Goal: Task Accomplishment & Management: Complete application form

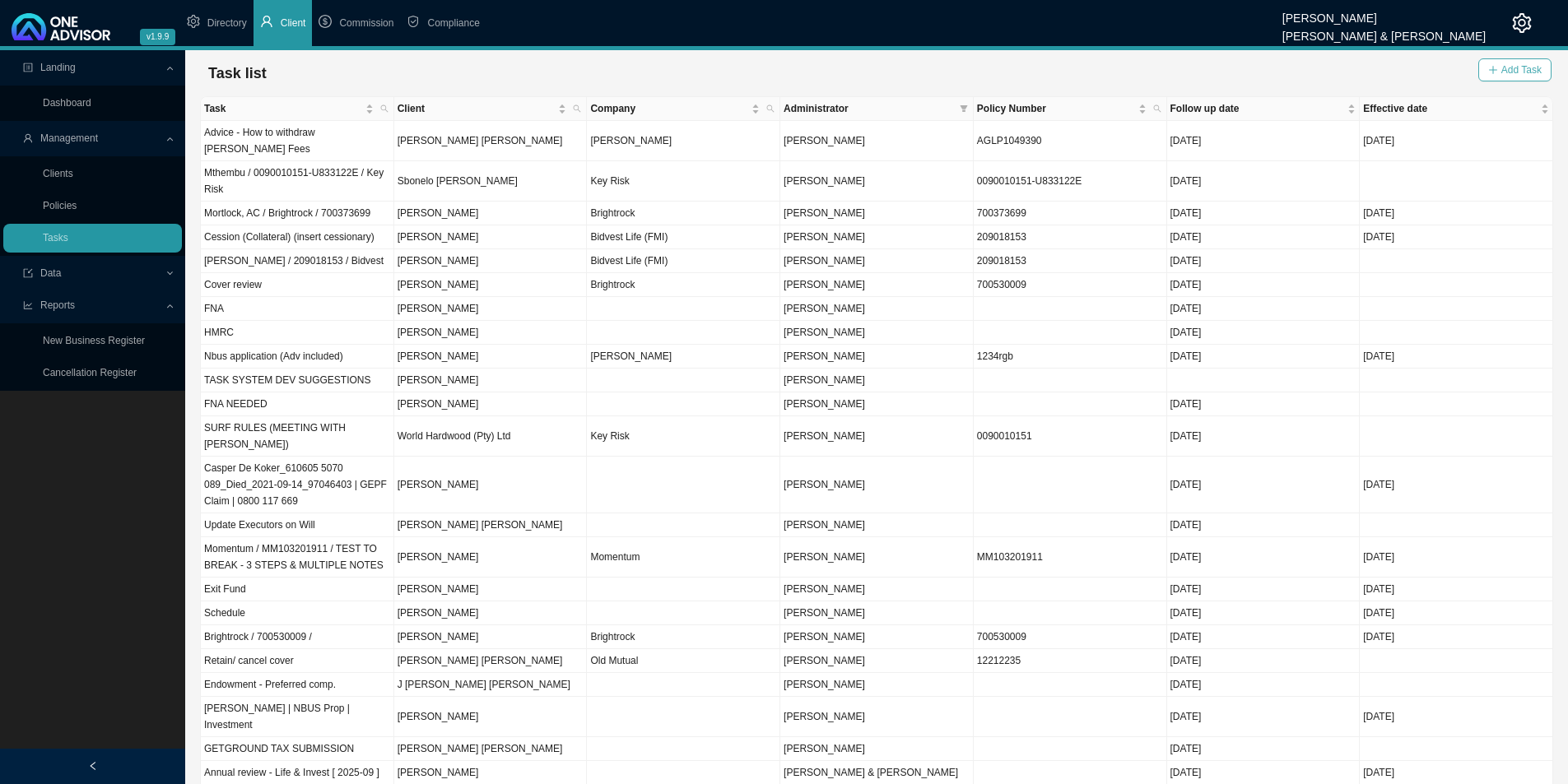
click at [1487, 78] on button "Add Task" at bounding box center [1515, 70] width 73 height 23
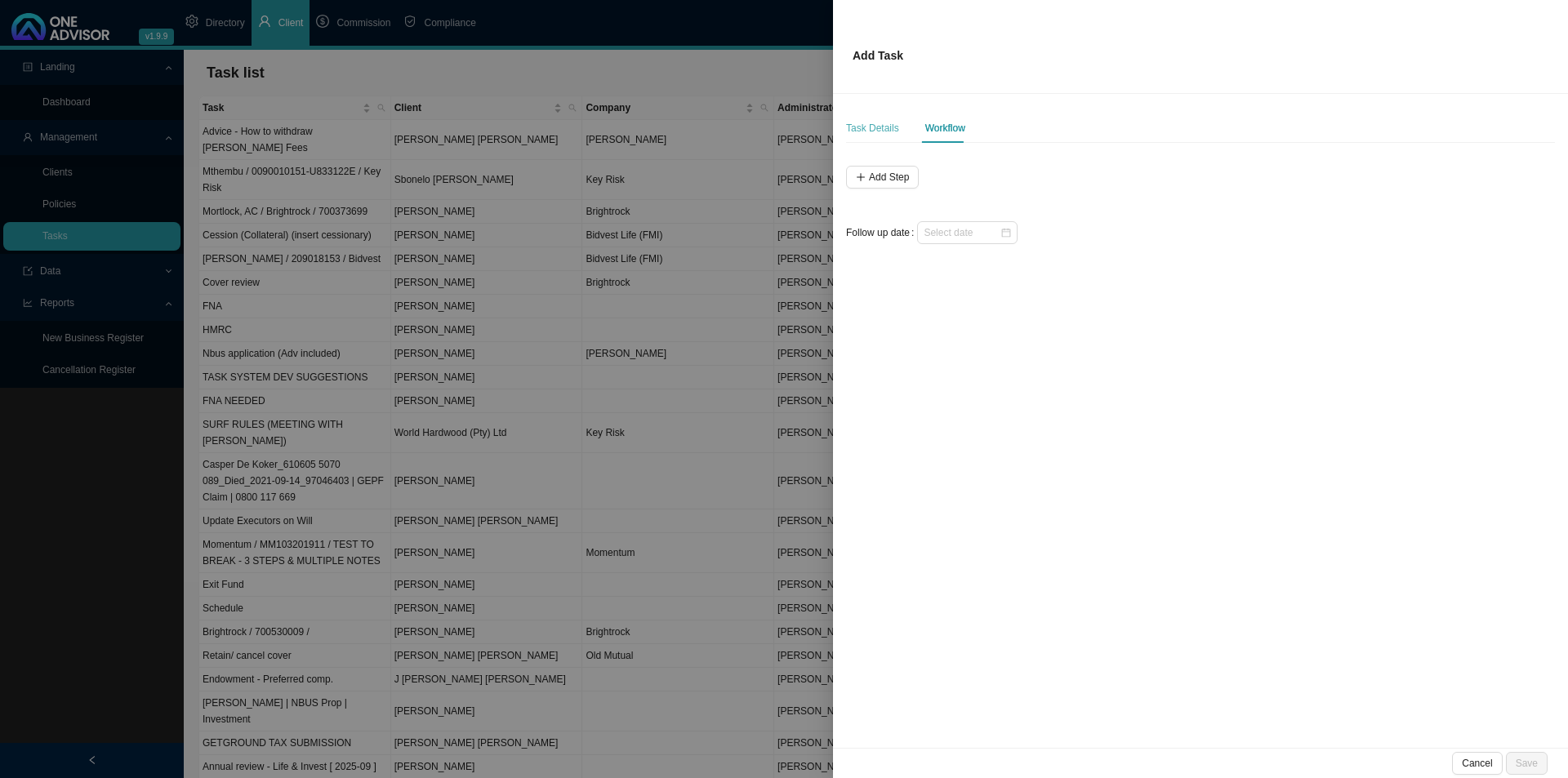
click at [885, 119] on div "Task Details" at bounding box center [873, 128] width 53 height 29
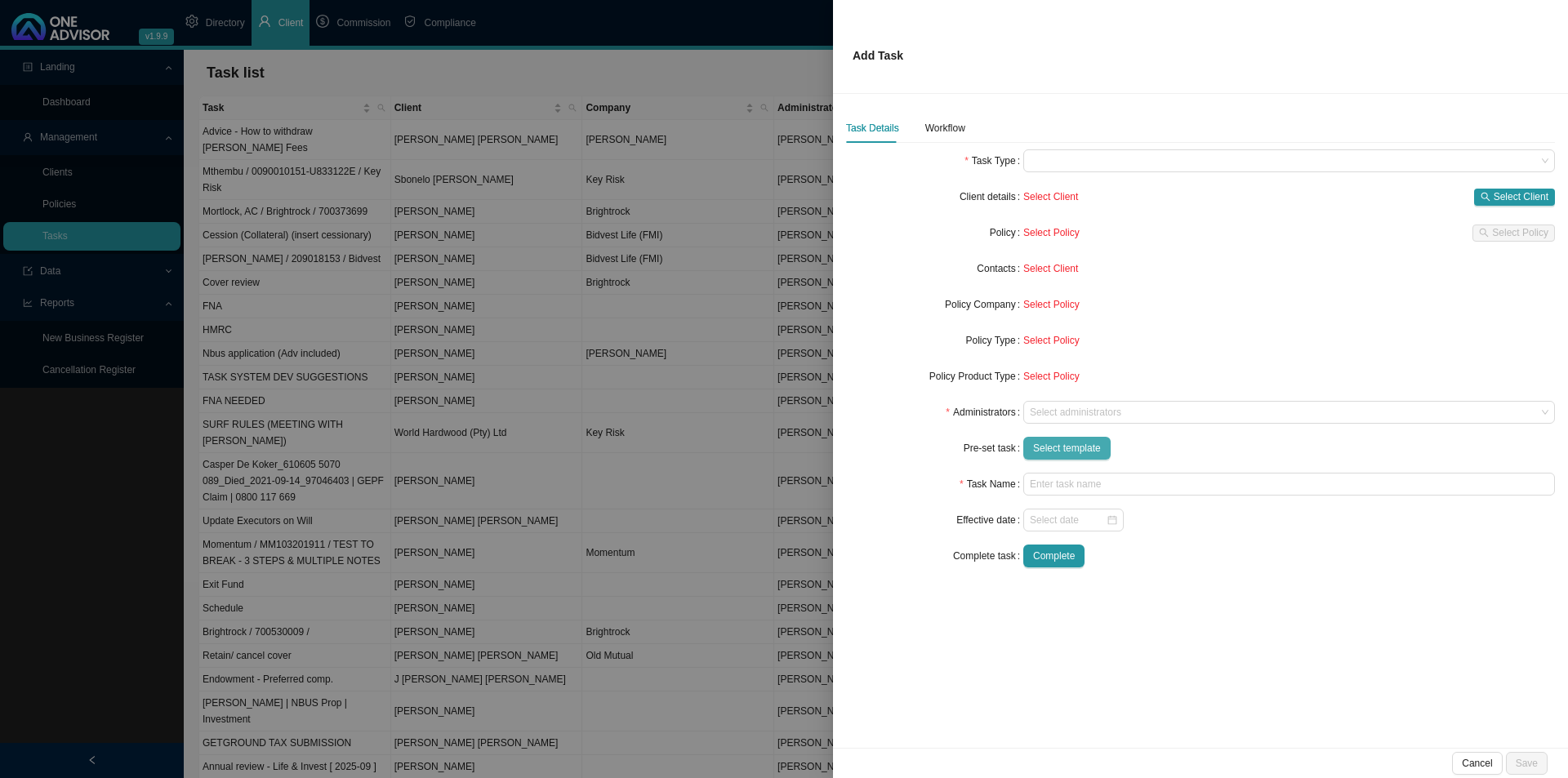
click at [1073, 450] on span "Select template" at bounding box center [1066, 448] width 68 height 17
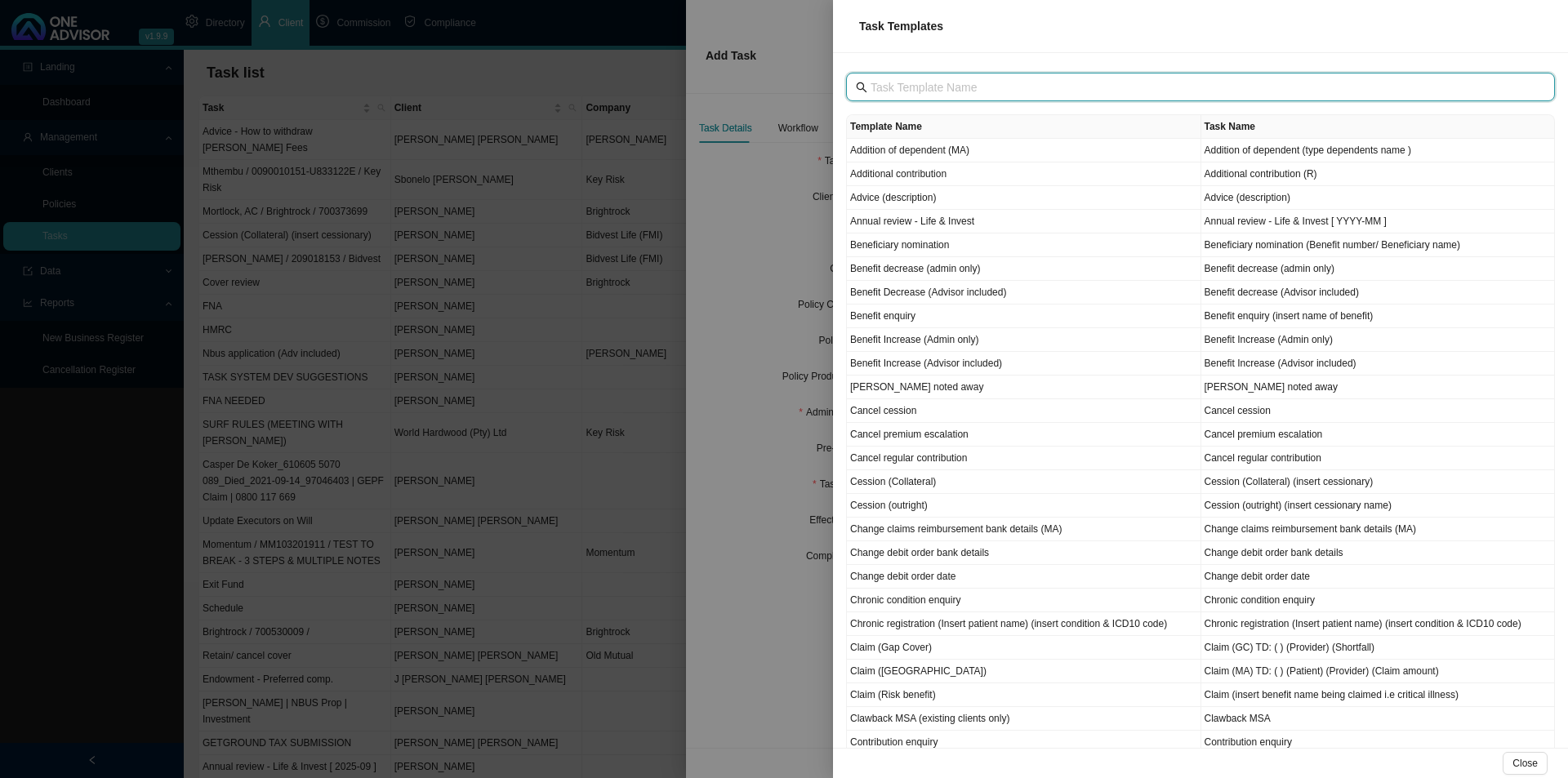
click at [896, 86] on input "text" at bounding box center [1202, 87] width 664 height 18
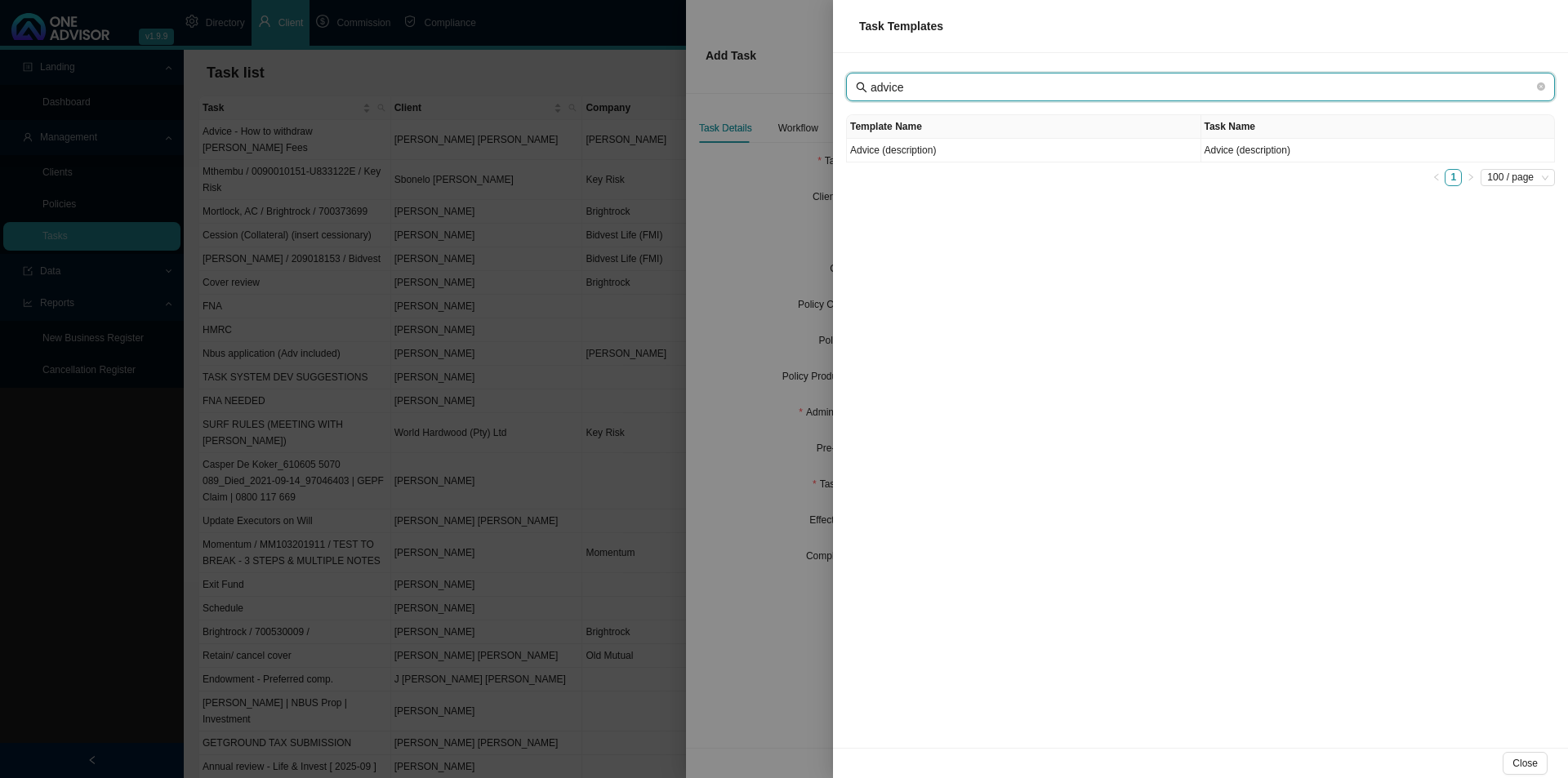
drag, startPoint x: 916, startPoint y: 87, endPoint x: 829, endPoint y: 86, distance: 87.0
click at [829, 86] on div "Task Templates advice Template Name Task Name Advice (description) Advice (desc…" at bounding box center [784, 389] width 1568 height 778
type input "lead"
click at [890, 144] on td "Lead" at bounding box center [1024, 151] width 354 height 24
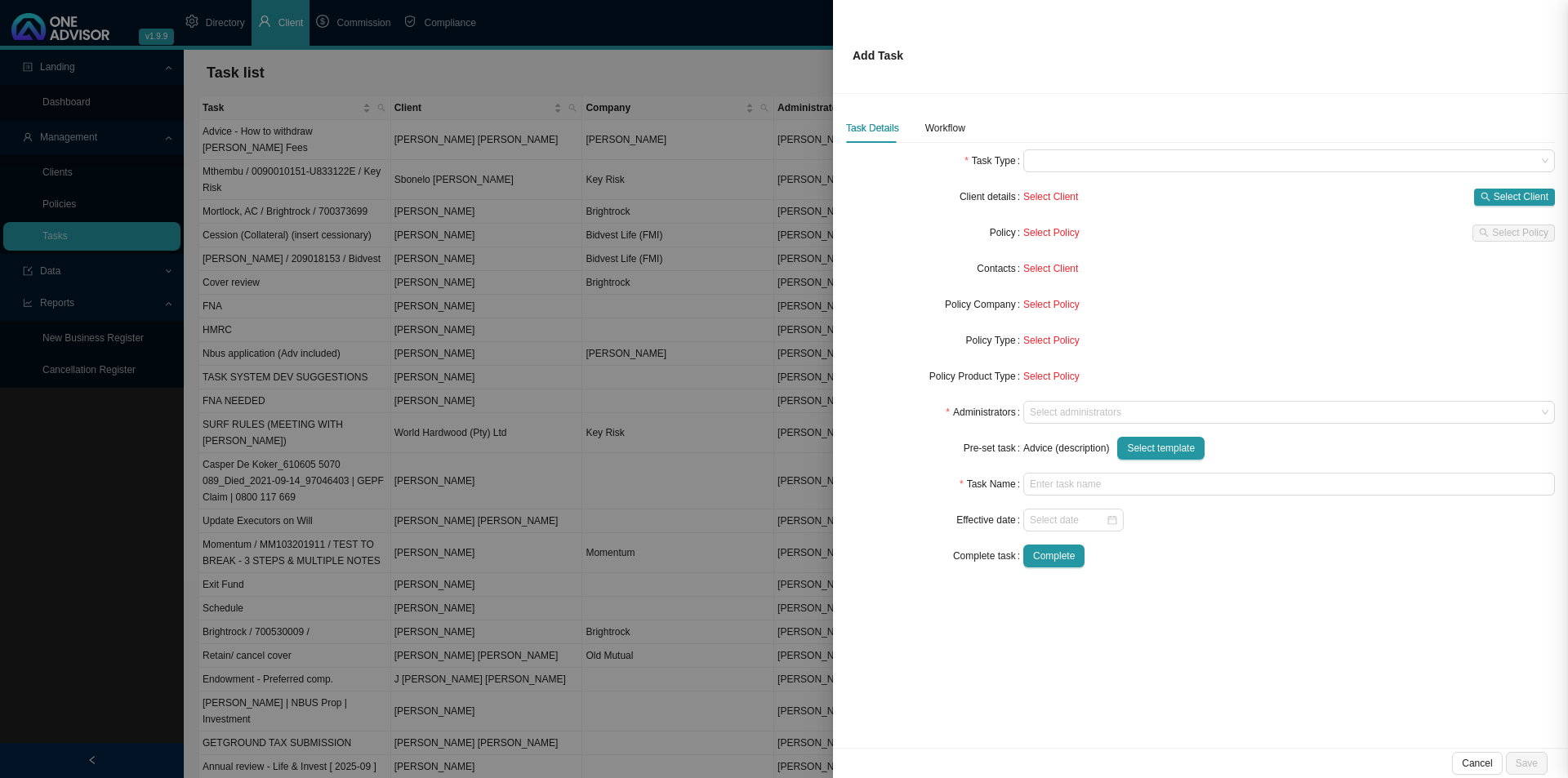
type input "Lead"
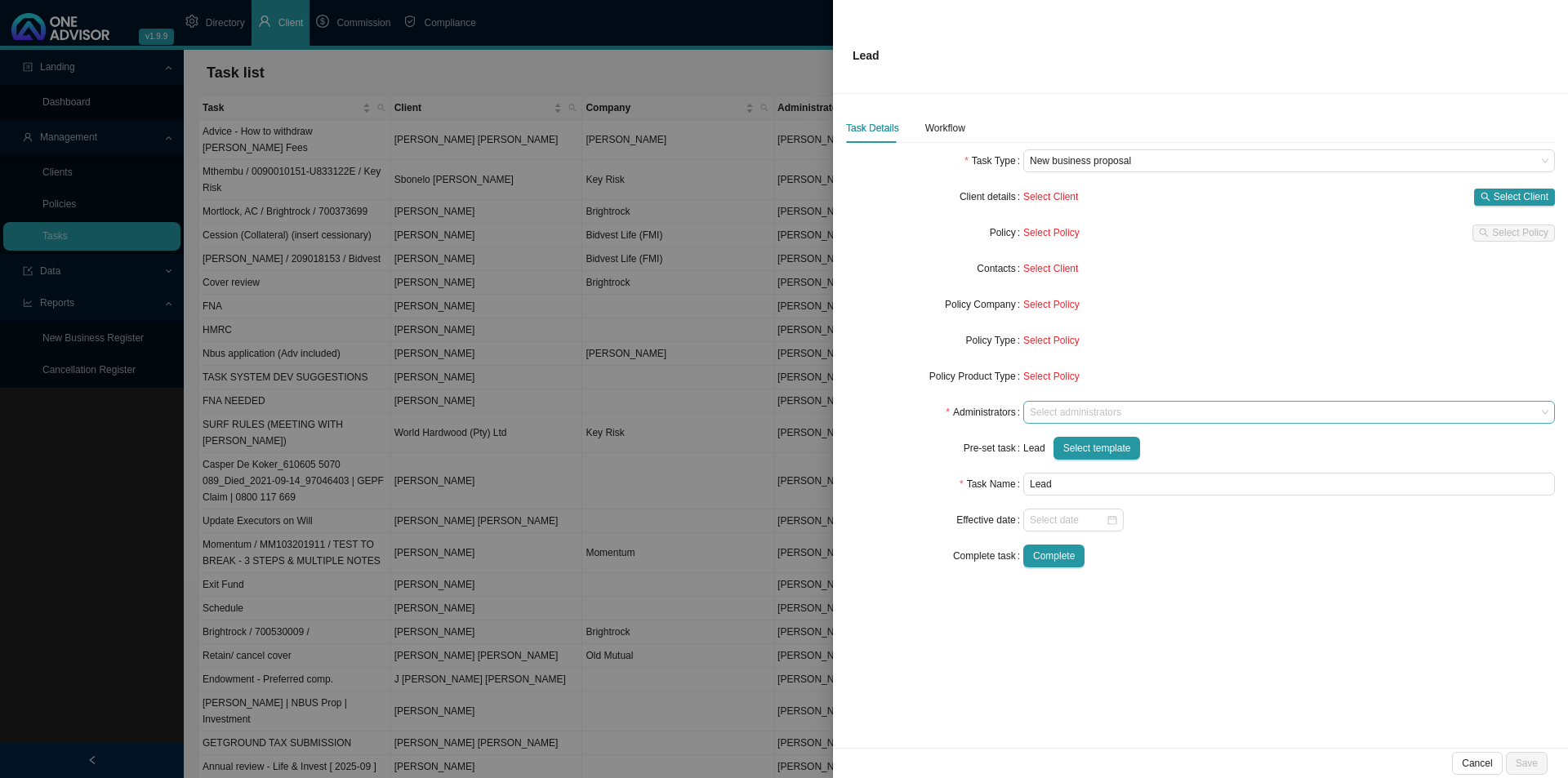
click at [1076, 410] on div at bounding box center [1282, 413] width 509 height 12
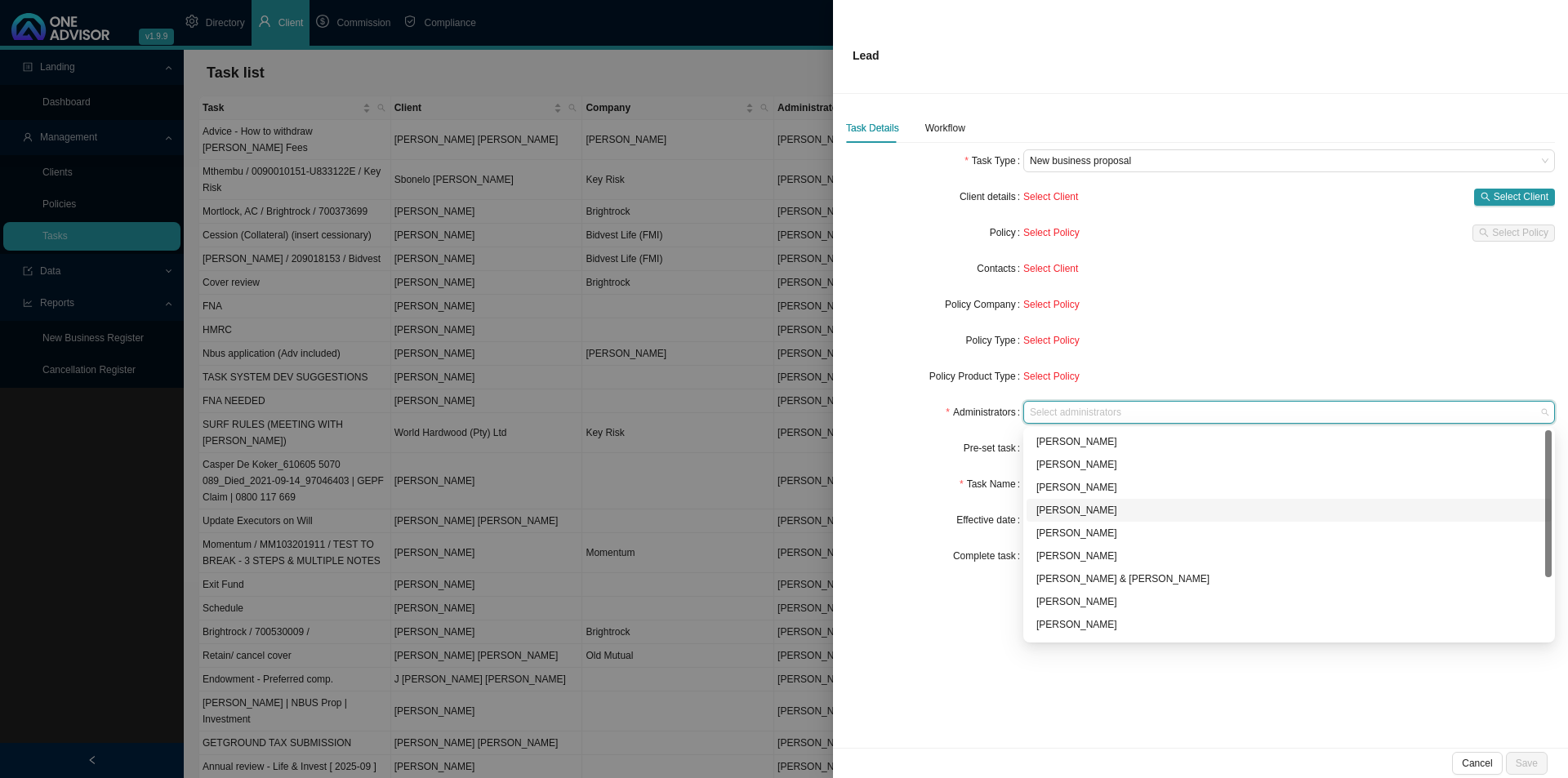
click at [1075, 515] on div "[PERSON_NAME]" at bounding box center [1289, 510] width 506 height 17
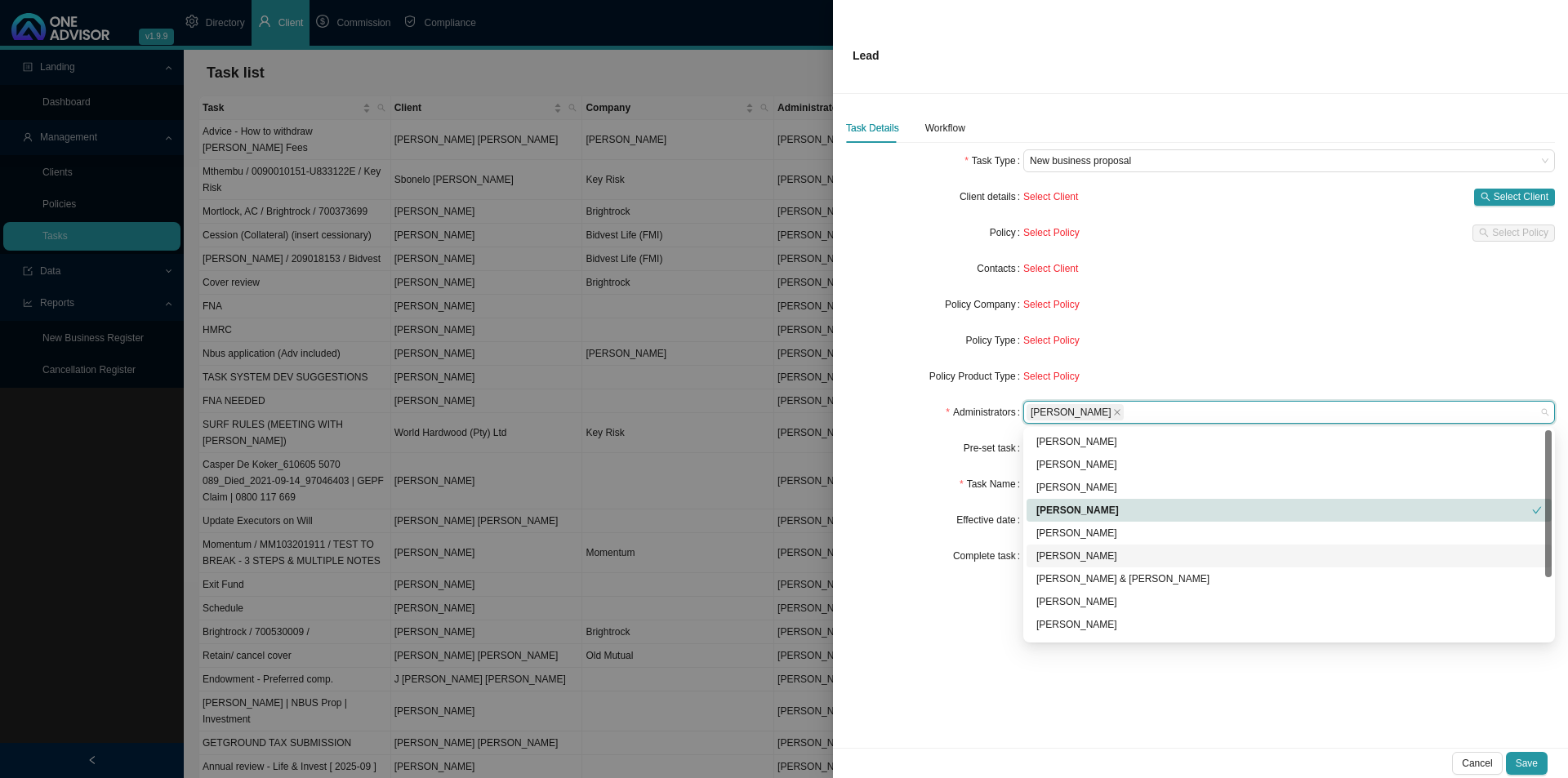
click at [891, 554] on div "Complete task" at bounding box center [934, 556] width 177 height 23
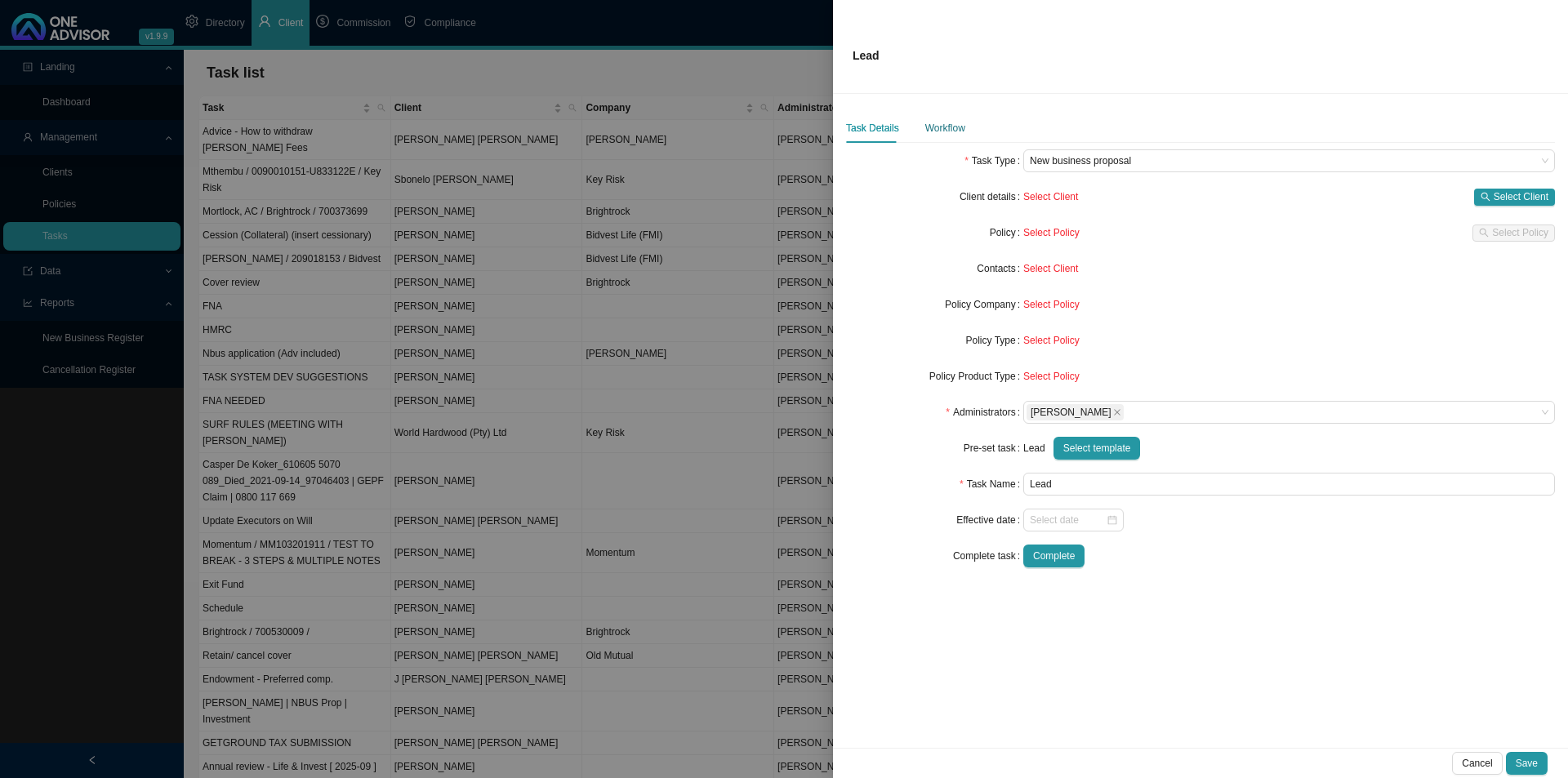
click at [933, 127] on div "Workflow" at bounding box center [945, 128] width 40 height 17
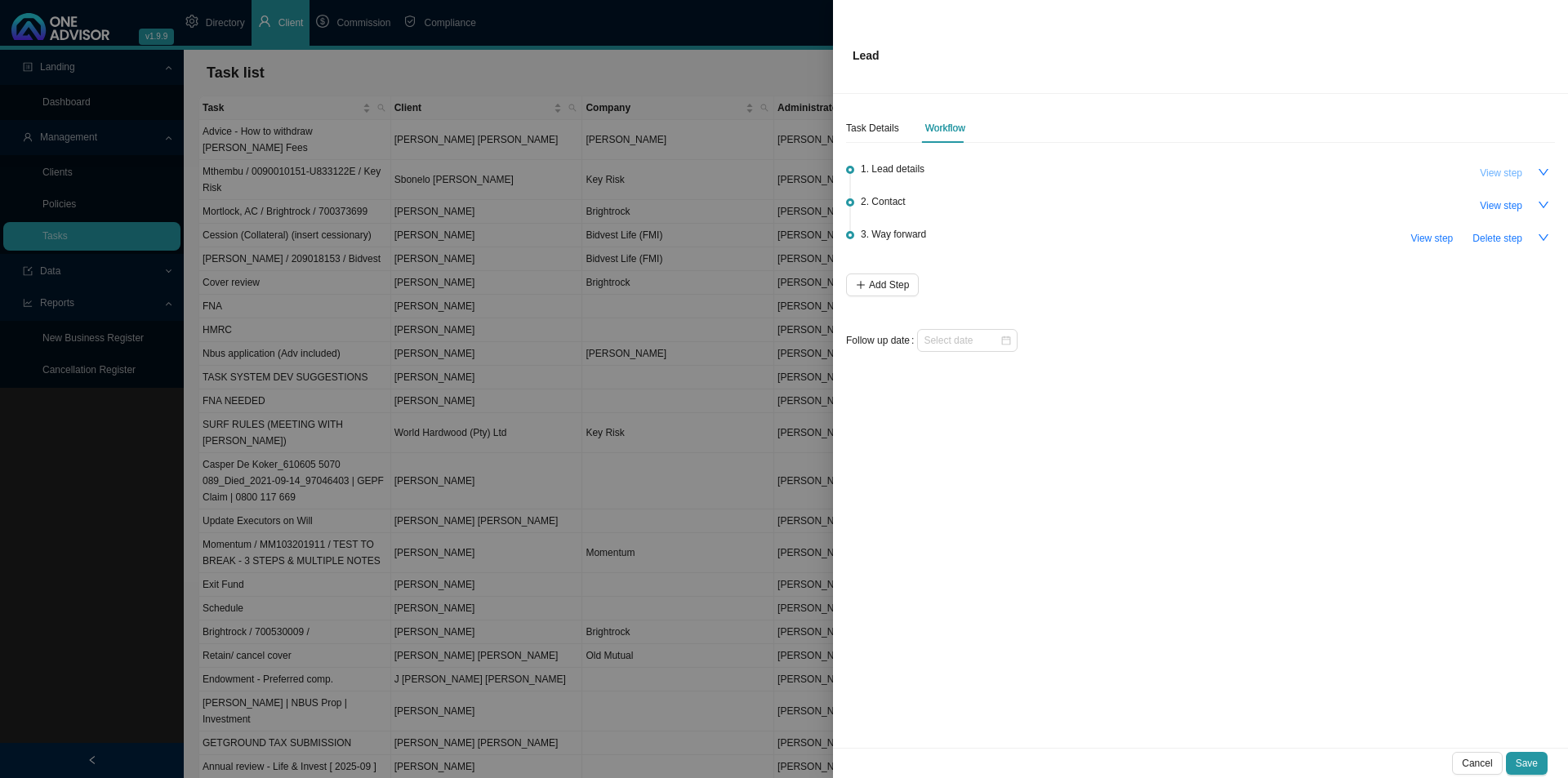
click at [1491, 174] on span "View step" at bounding box center [1501, 173] width 42 height 17
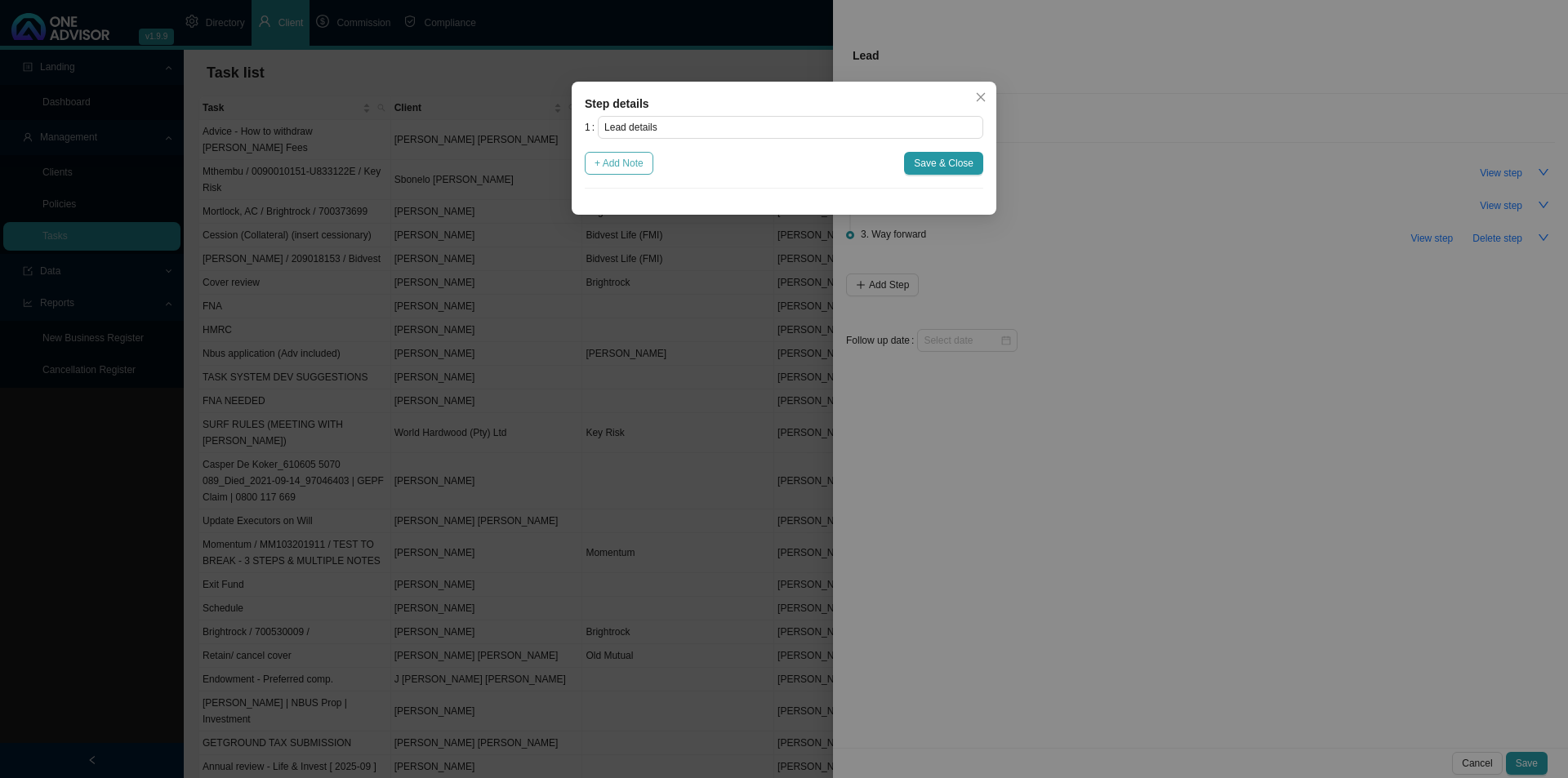
click at [612, 163] on span "+ Add Note" at bounding box center [620, 163] width 49 height 17
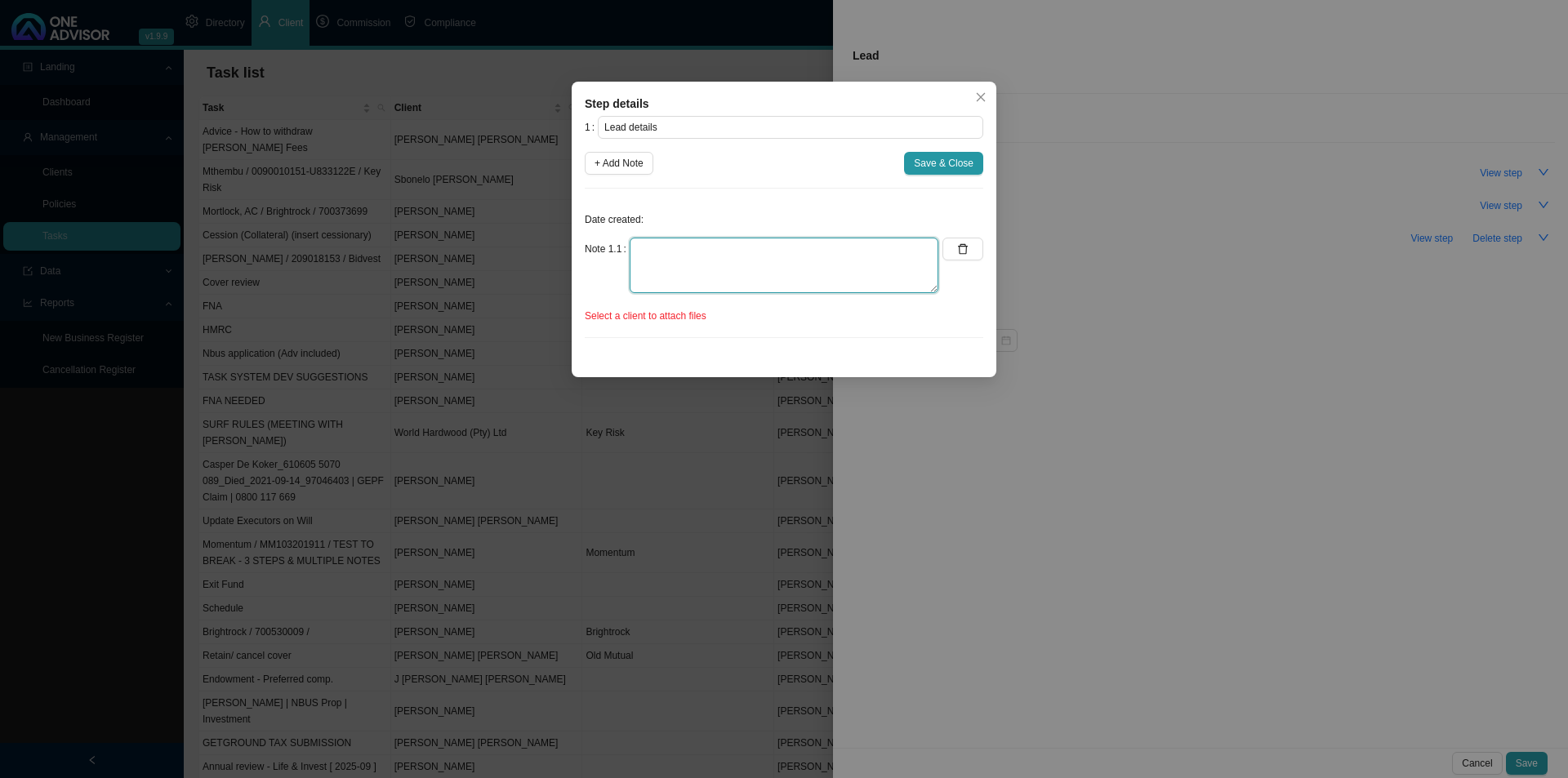
click at [675, 269] on textarea at bounding box center [784, 265] width 308 height 56
click at [976, 96] on icon "close" at bounding box center [981, 97] width 11 height 11
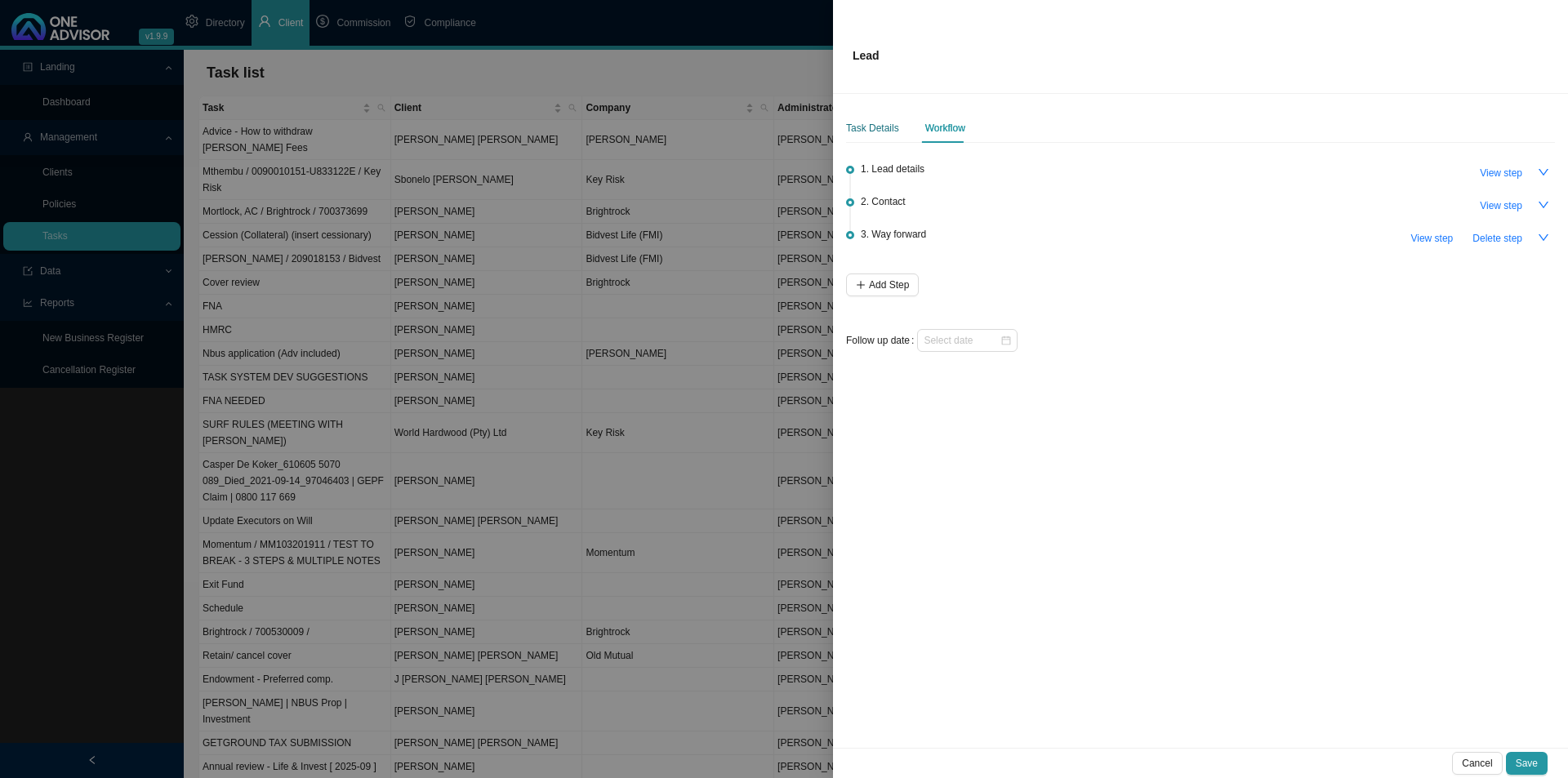
click at [872, 121] on div "Task Details" at bounding box center [873, 128] width 53 height 17
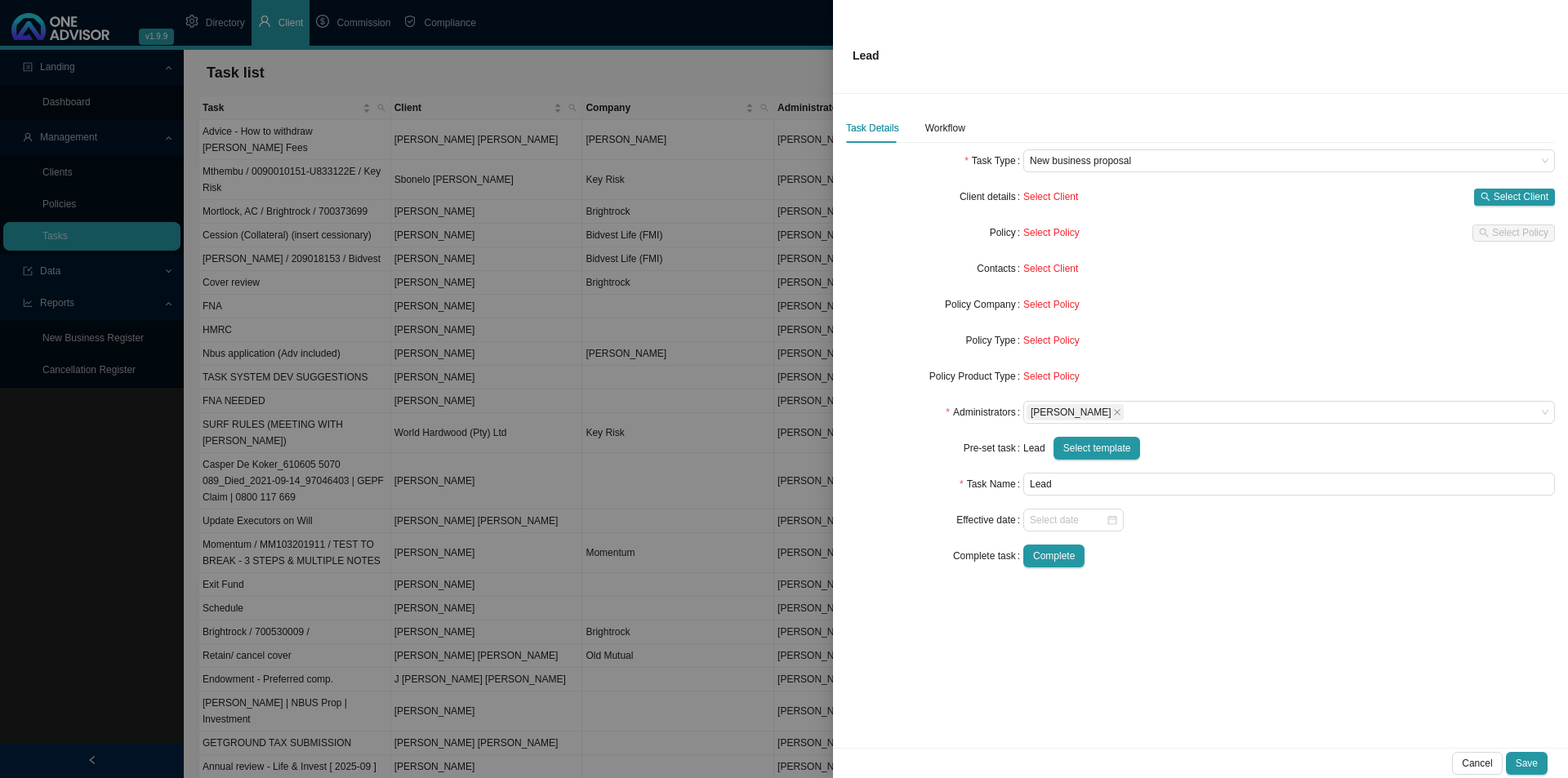
click at [1158, 173] on form "Task Type New business proposal Client details Select Client Select Client Poli…" at bounding box center [1200, 359] width 709 height 418
click at [1157, 163] on span "New business proposal" at bounding box center [1289, 161] width 518 height 21
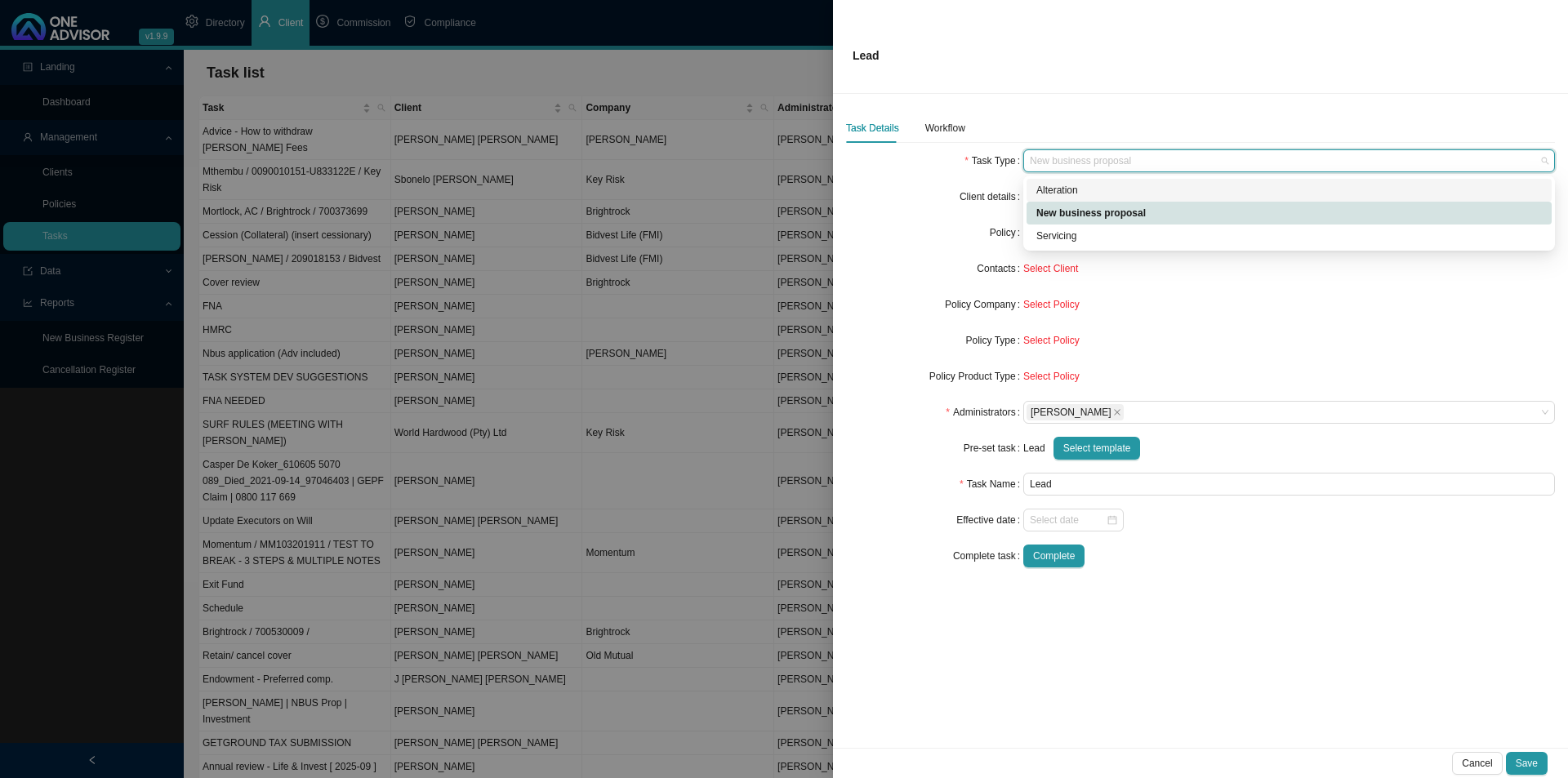
click at [1120, 77] on div "Lead" at bounding box center [1200, 47] width 735 height 94
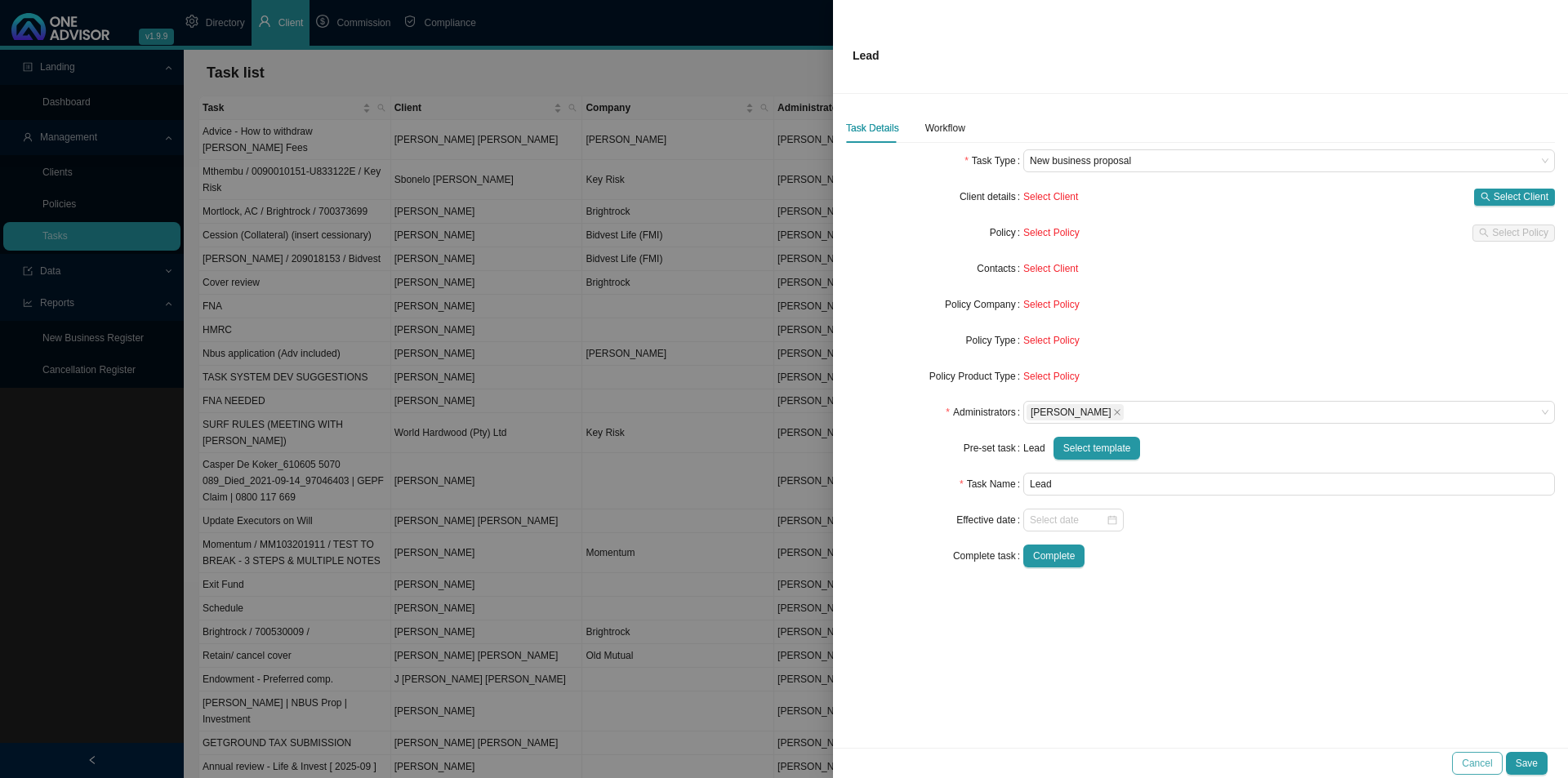
click at [1481, 771] on span "Cancel" at bounding box center [1477, 763] width 30 height 17
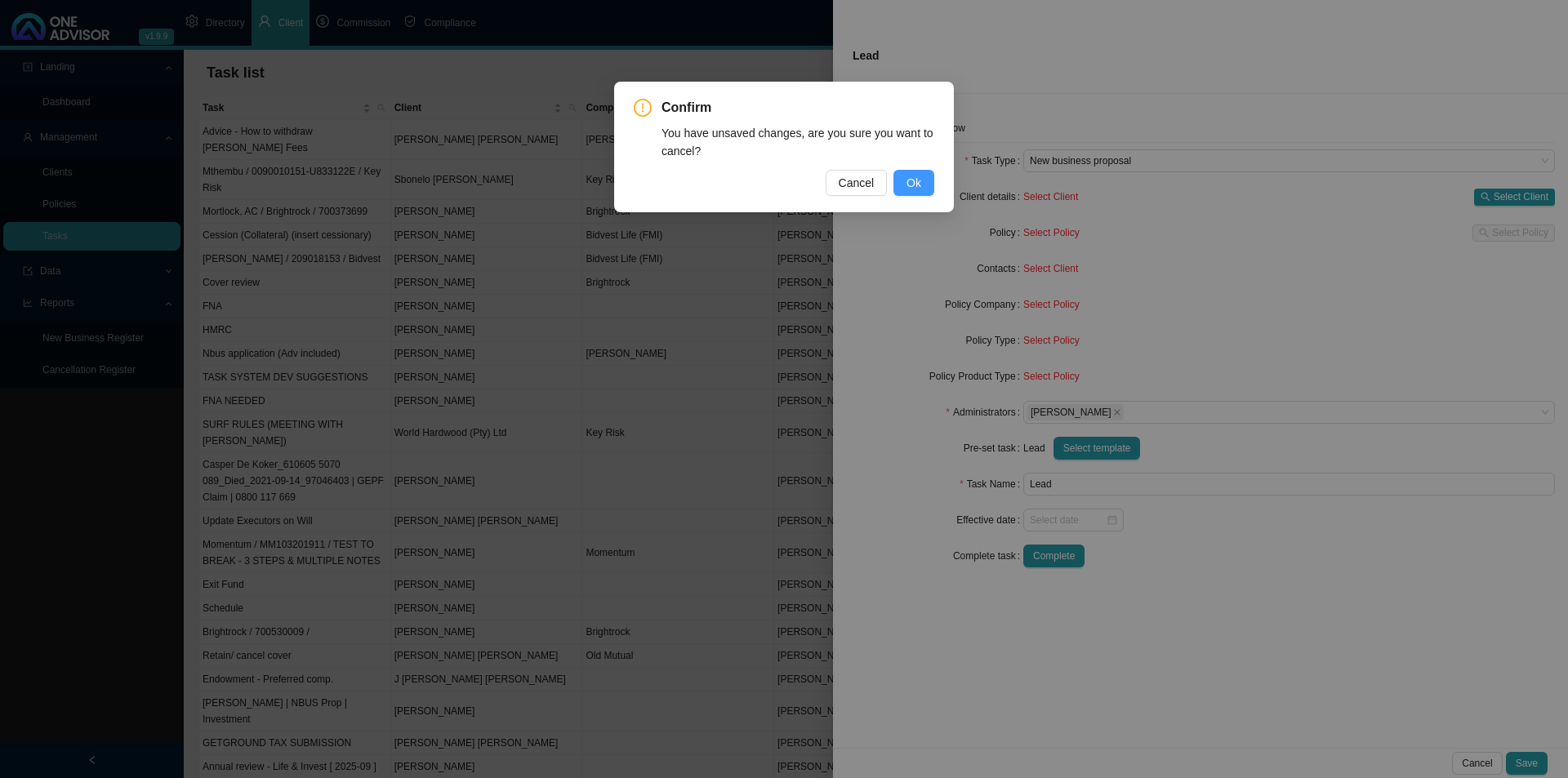
click at [925, 182] on button "Ok" at bounding box center [914, 183] width 41 height 26
